Goal: Task Accomplishment & Management: Manage account settings

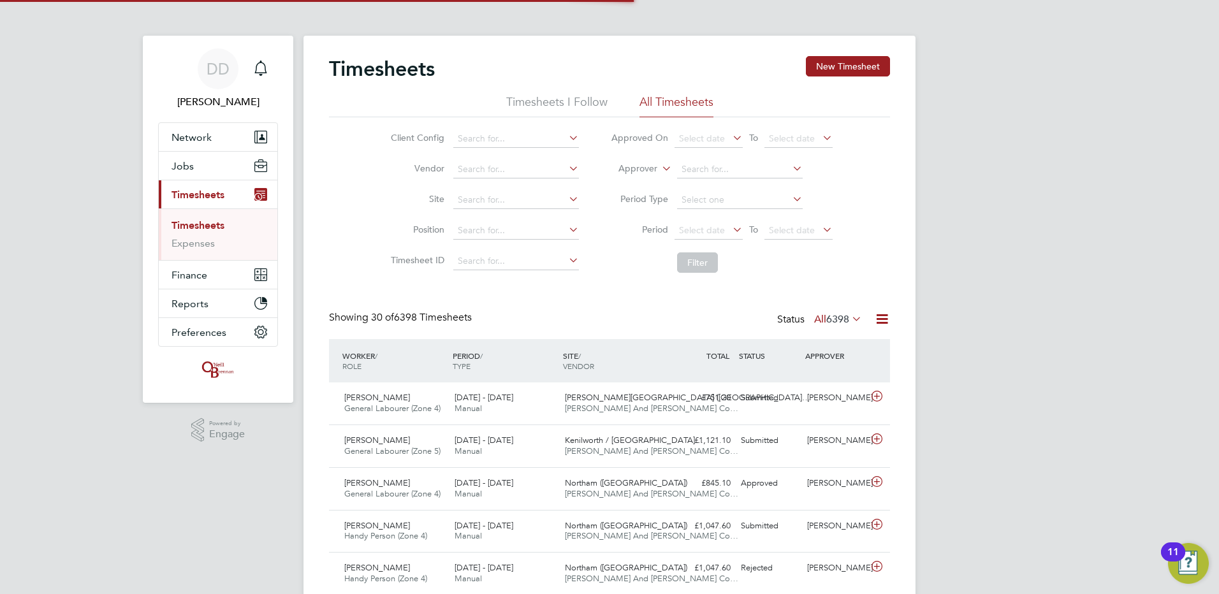
click at [196, 223] on link "Timesheets" at bounding box center [197, 225] width 53 height 12
click at [820, 231] on icon at bounding box center [820, 230] width 0 height 18
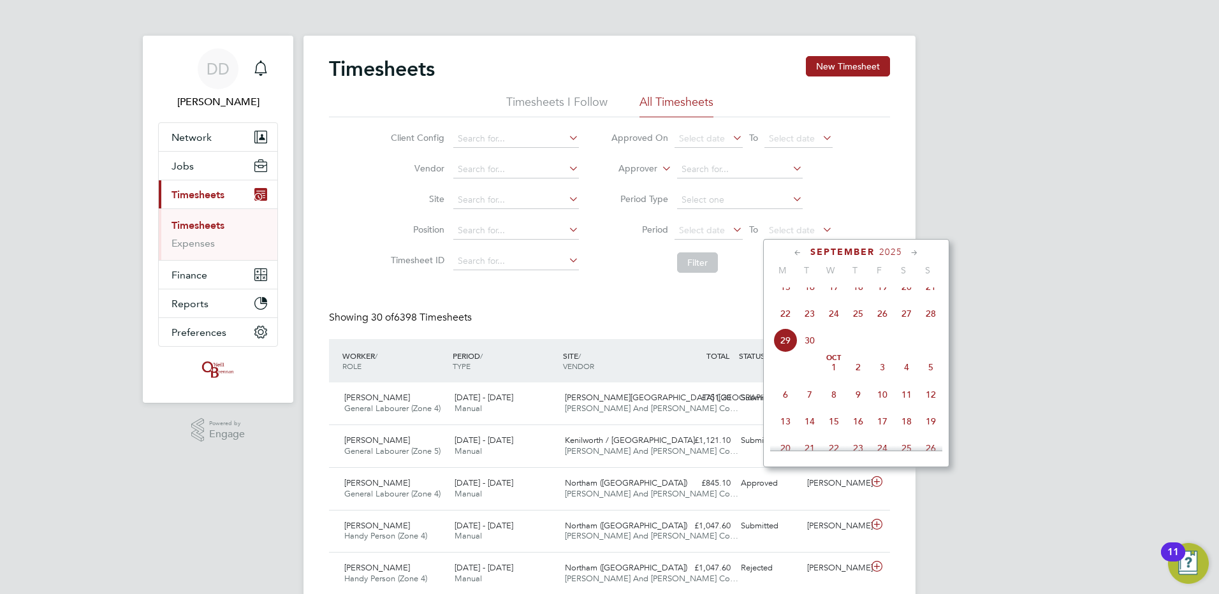
click at [933, 323] on span "28" at bounding box center [931, 314] width 24 height 24
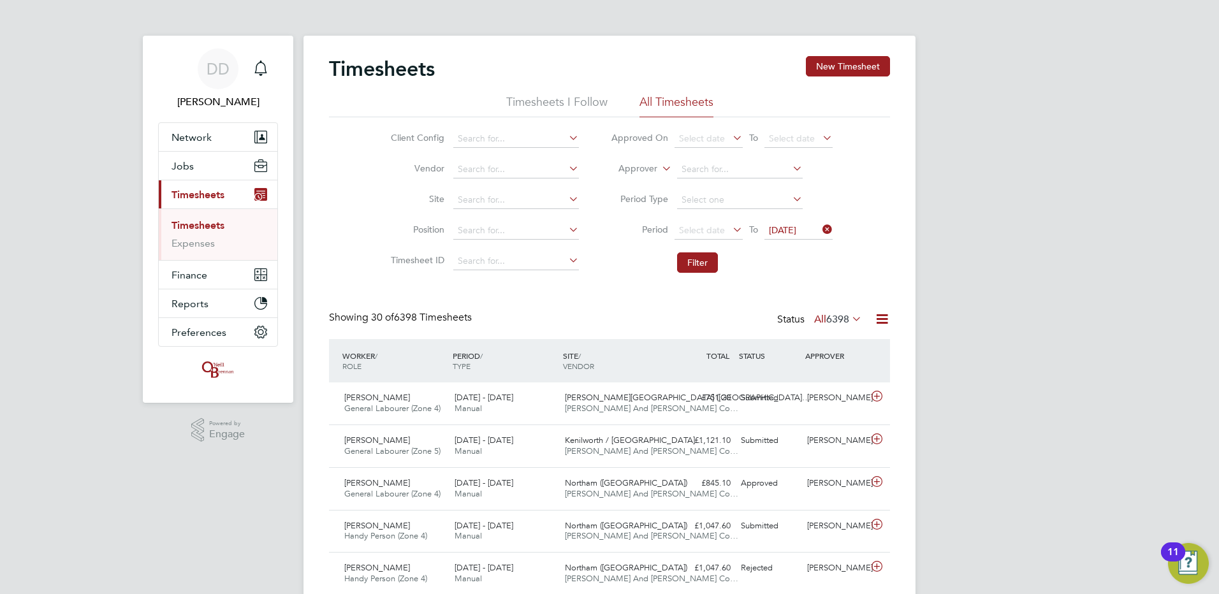
click at [730, 228] on icon at bounding box center [730, 230] width 0 height 18
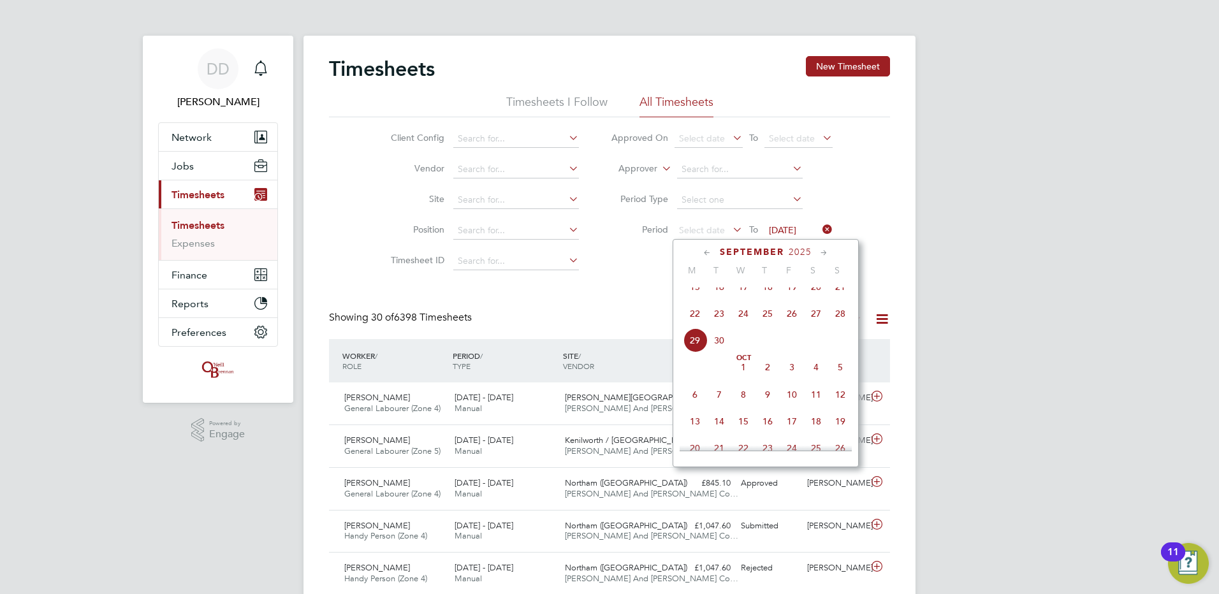
click at [693, 321] on span "22" at bounding box center [695, 314] width 24 height 24
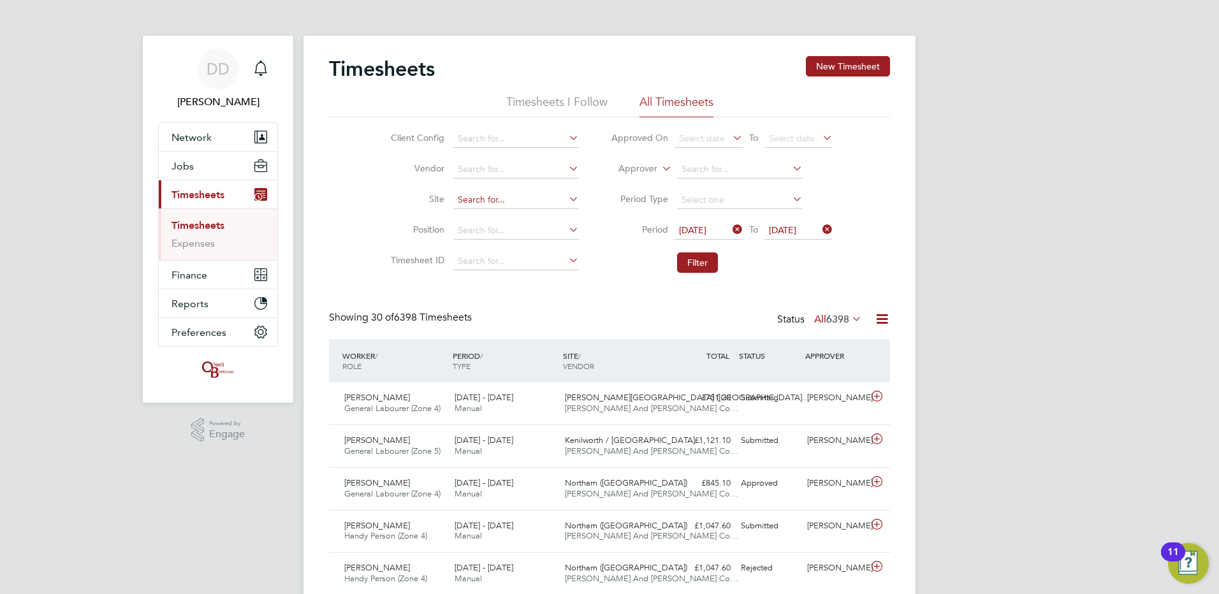
click at [535, 201] on input at bounding box center [516, 200] width 126 height 18
click at [547, 217] on li "Ains dale (Sandbrook Road)" at bounding box center [589, 217] width 274 height 17
type input "Ainsdale (Sandbrook Road)"
click at [685, 258] on button "Filter" at bounding box center [697, 262] width 41 height 20
click at [195, 224] on link "Timesheets" at bounding box center [197, 225] width 53 height 12
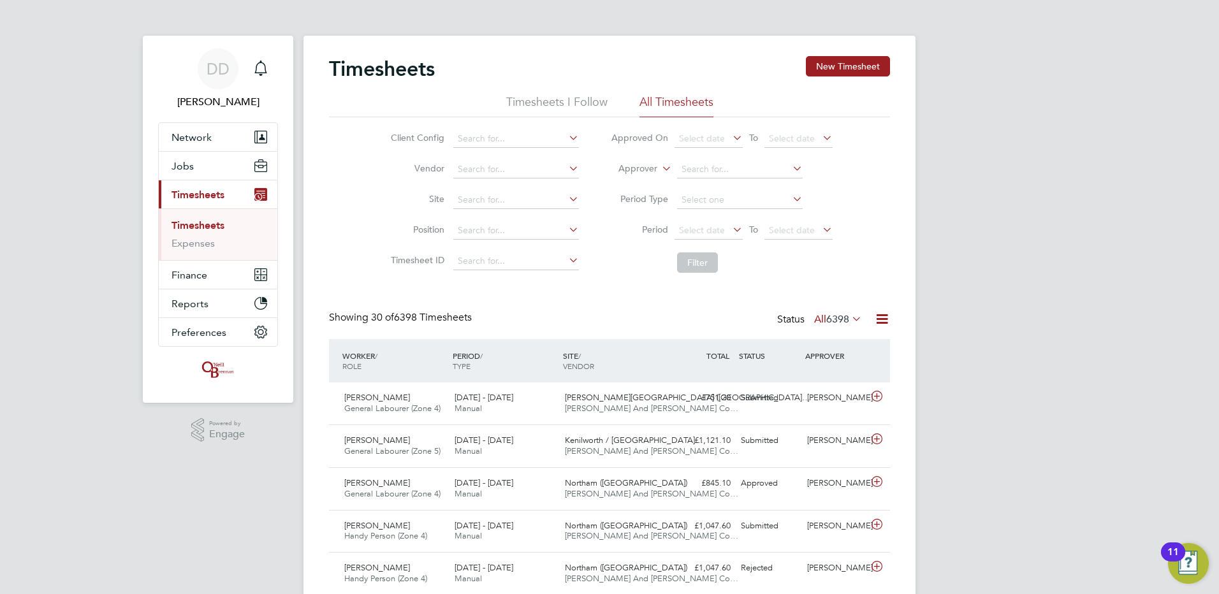
click at [195, 224] on link "Timesheets" at bounding box center [197, 225] width 53 height 12
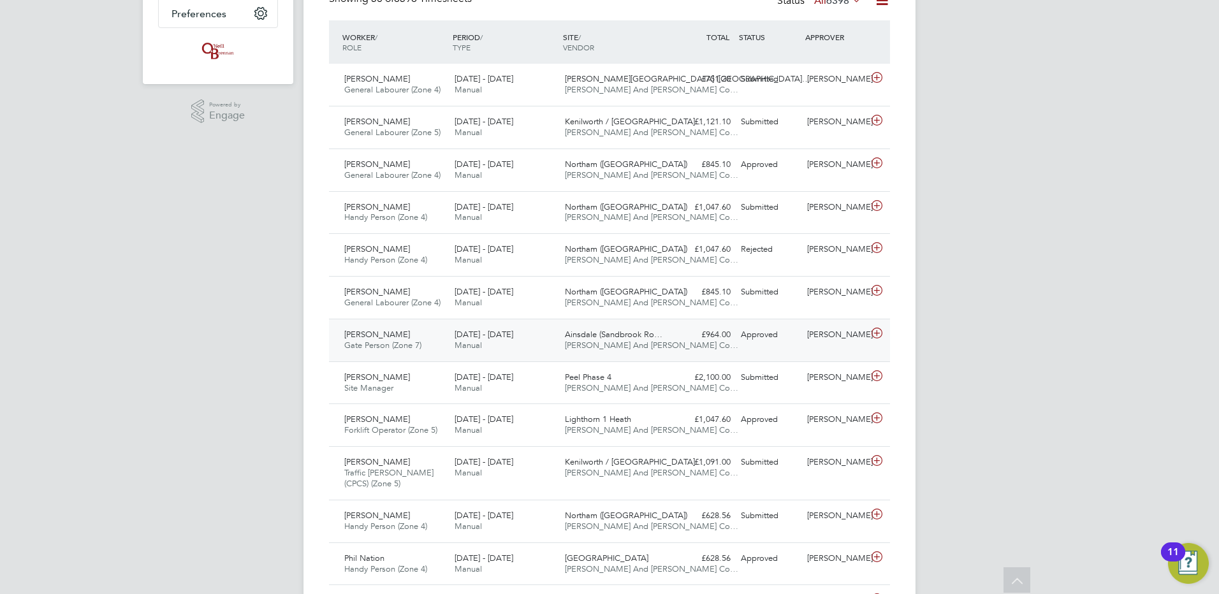
click at [880, 336] on icon at bounding box center [877, 333] width 16 height 10
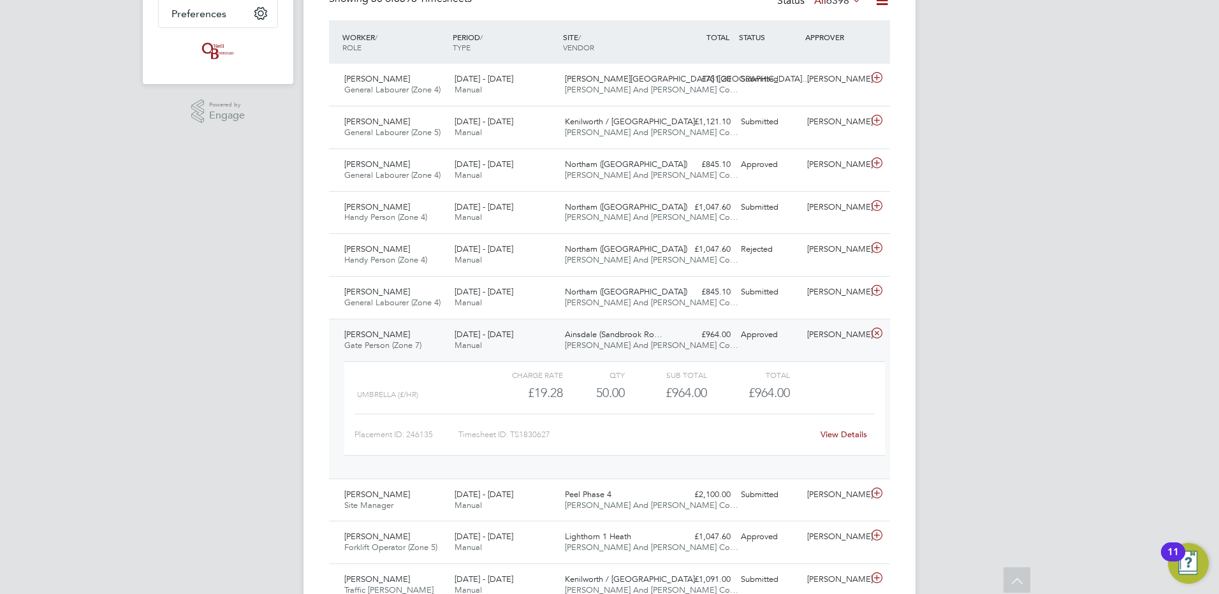
click at [831, 432] on link "View Details" at bounding box center [843, 434] width 47 height 11
